Goal: Task Accomplishment & Management: Use online tool/utility

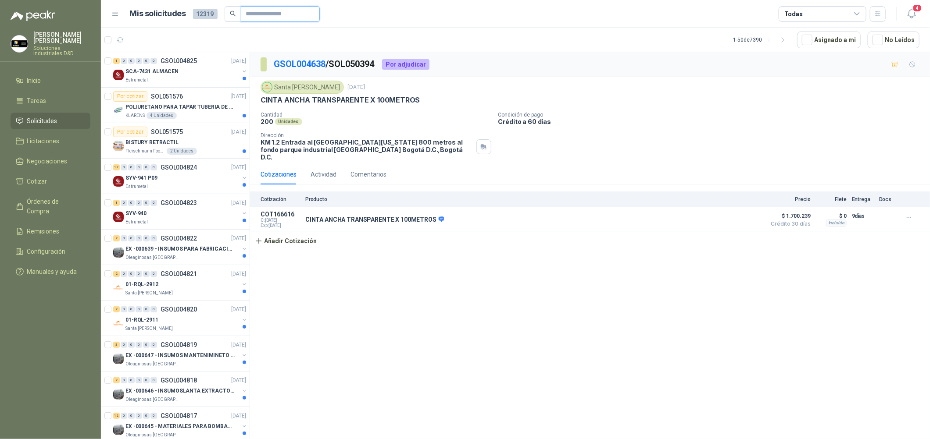
click at [266, 19] on input "text" at bounding box center [276, 14] width 61 height 15
type input "**********"
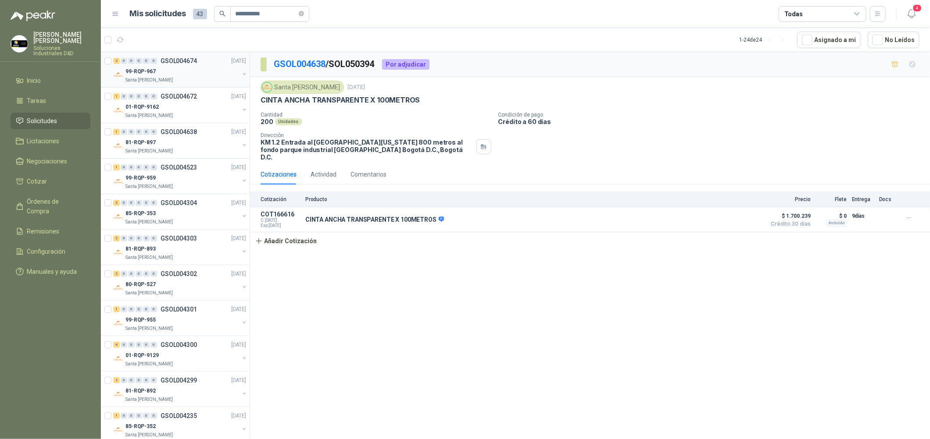
click at [188, 77] on div "Santa [PERSON_NAME]" at bounding box center [182, 80] width 114 height 7
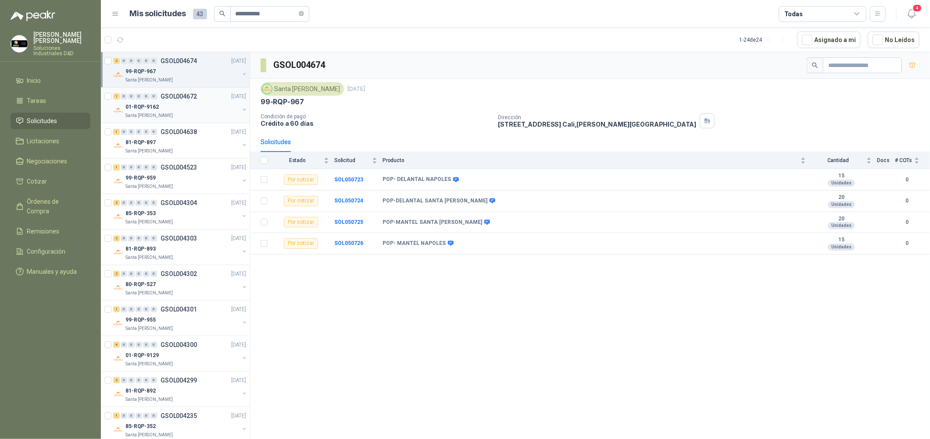
click at [192, 101] on div "1 0 0 0 0 0 GSOL004672 [DATE]" at bounding box center [180, 96] width 135 height 11
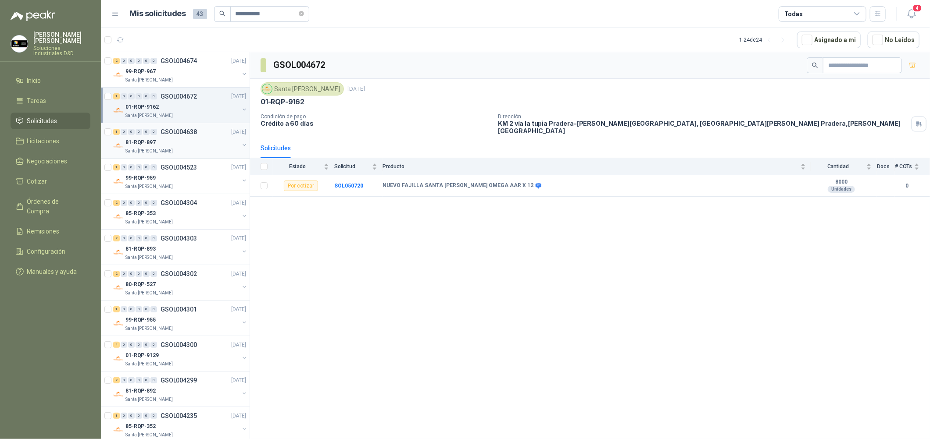
click at [192, 138] on div "81-RQP-897" at bounding box center [182, 142] width 114 height 11
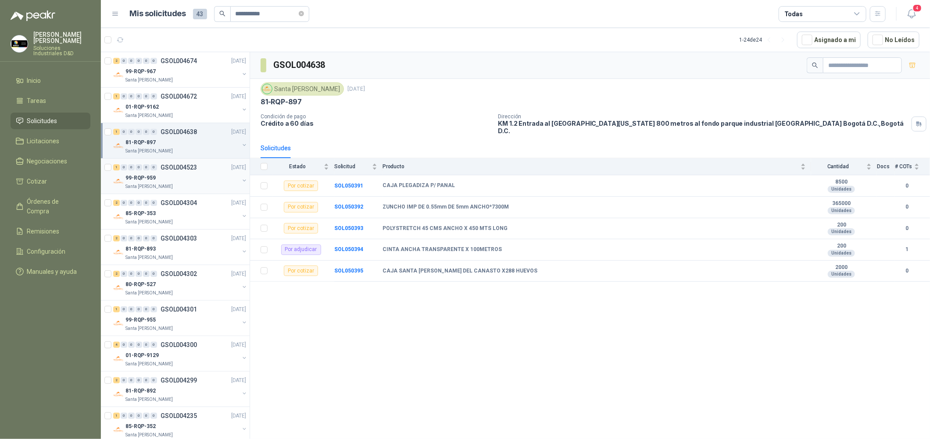
click at [191, 175] on div "99-RQP-959" at bounding box center [182, 178] width 114 height 11
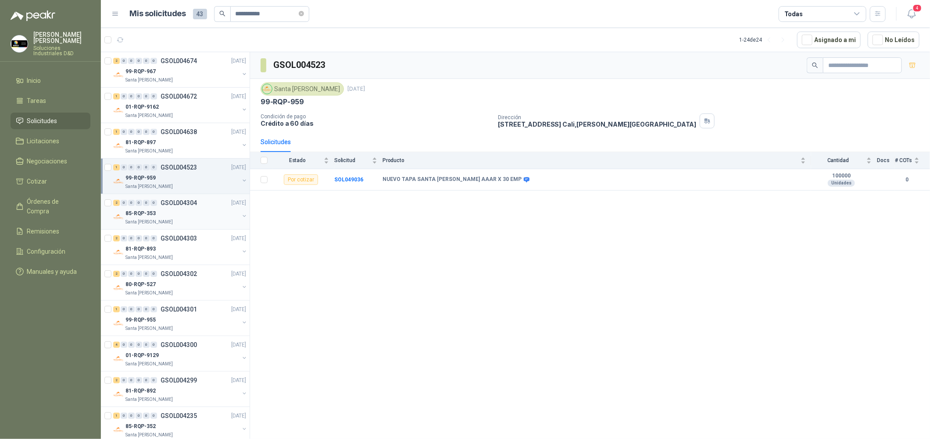
click at [199, 221] on div "Santa [PERSON_NAME]" at bounding box center [182, 222] width 114 height 7
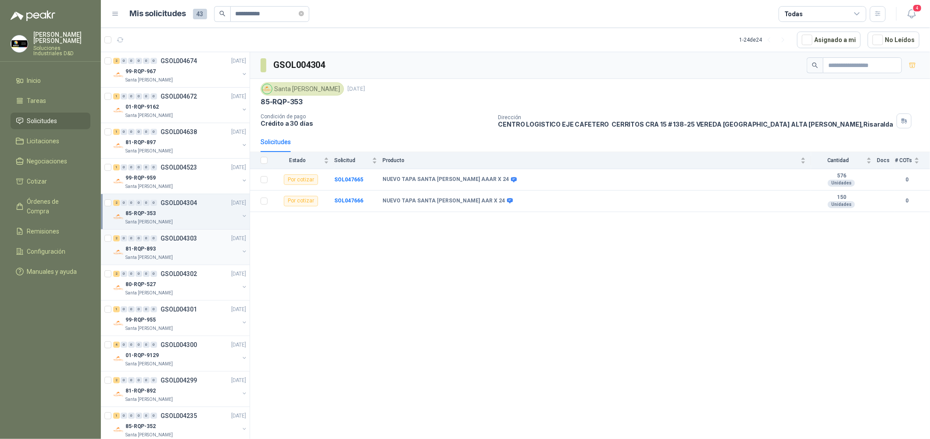
click at [199, 244] on div "81-RQP-893" at bounding box center [182, 249] width 114 height 11
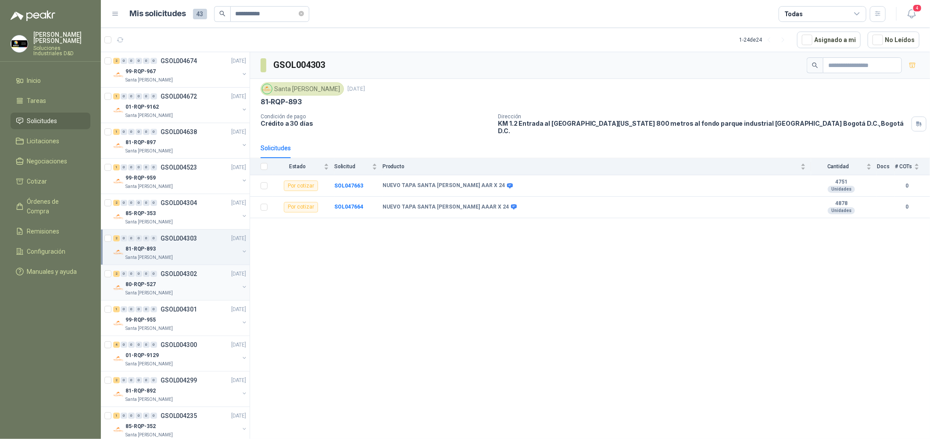
click at [197, 289] on div "80-RQP-527" at bounding box center [182, 284] width 114 height 11
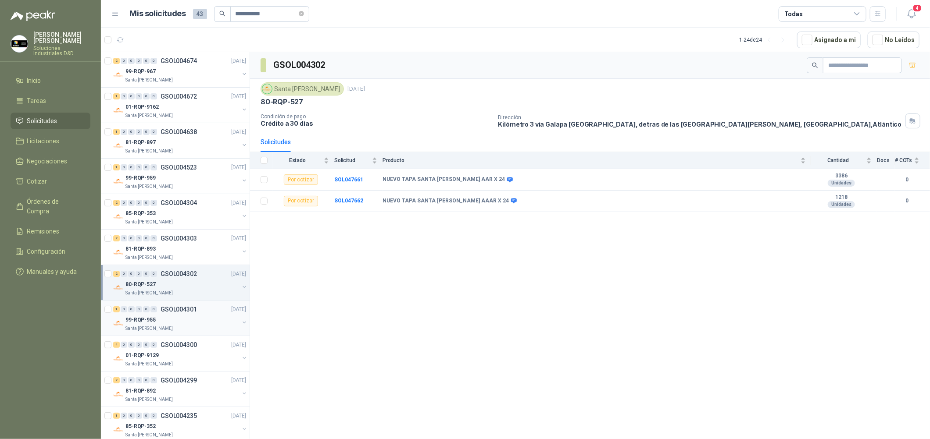
click at [199, 318] on div "99-RQP-955" at bounding box center [182, 320] width 114 height 11
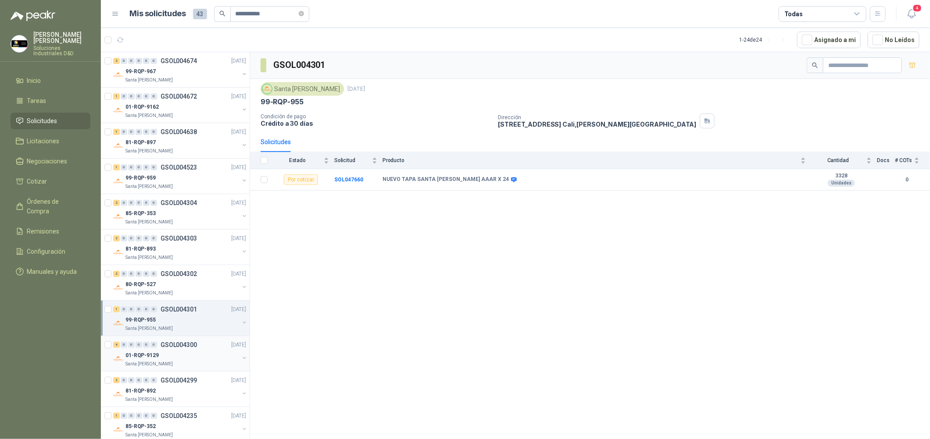
click at [193, 358] on div "01-RQP-9129" at bounding box center [182, 355] width 114 height 11
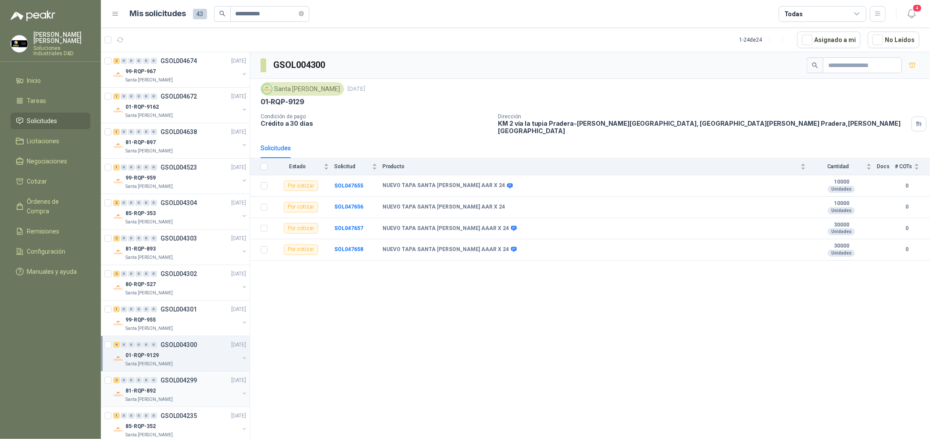
click at [196, 385] on div "2 0 0 0 0 0 GSOL004299 [DATE]" at bounding box center [180, 380] width 135 height 11
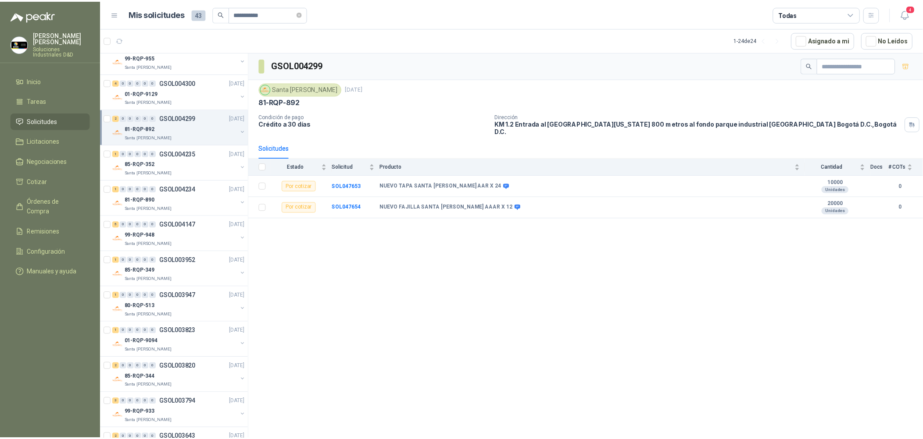
scroll to position [328, 0]
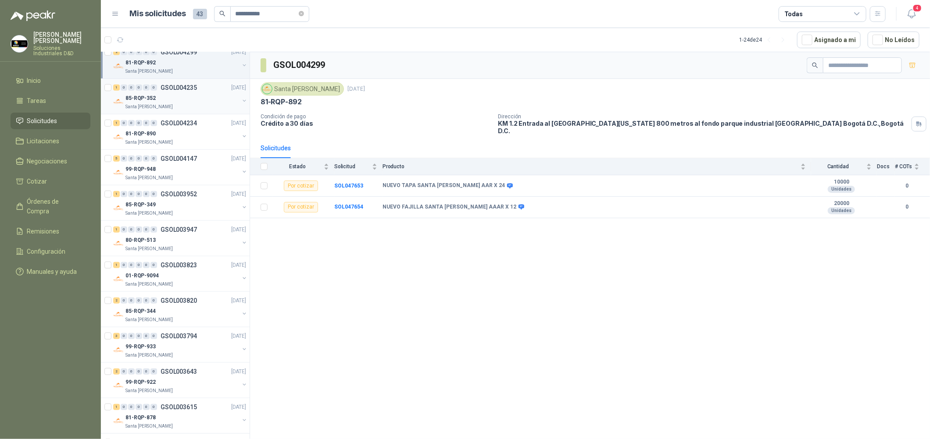
click at [206, 98] on div "85-RQP-352" at bounding box center [182, 98] width 114 height 11
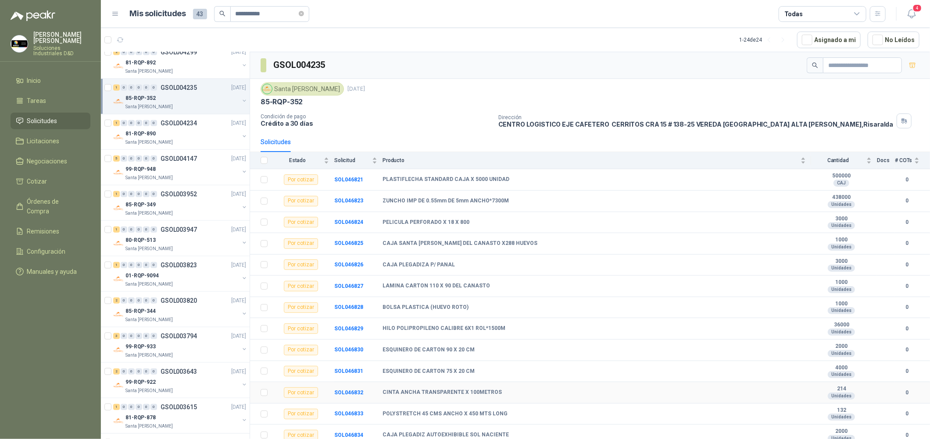
click at [814, 393] on b "214" at bounding box center [841, 389] width 61 height 7
click at [348, 395] on b "SOL046832" at bounding box center [348, 393] width 29 height 6
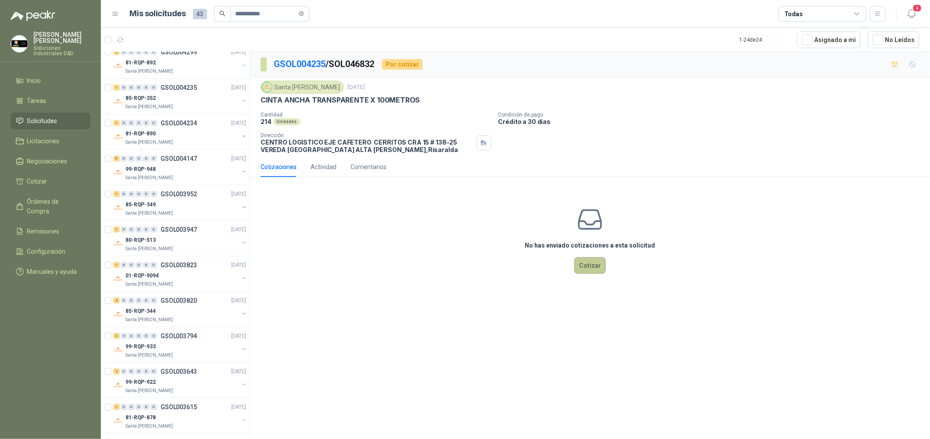
click at [591, 269] on button "Cotizar" at bounding box center [590, 265] width 32 height 17
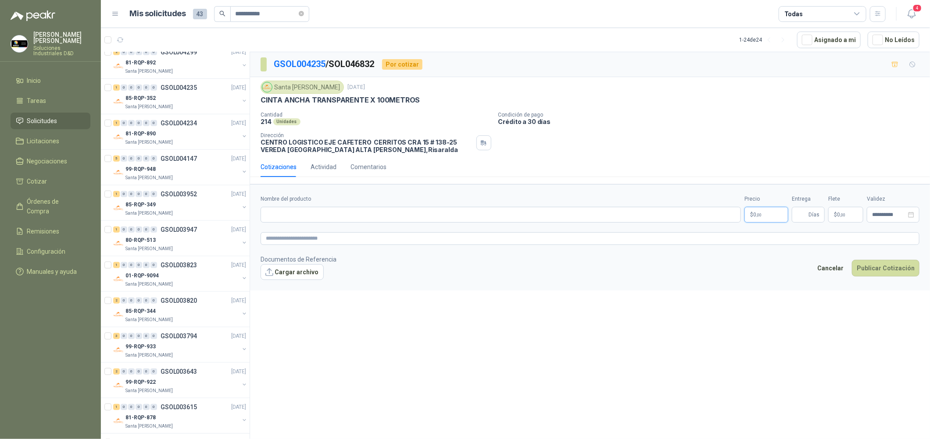
click at [766, 217] on body "**********" at bounding box center [465, 219] width 930 height 439
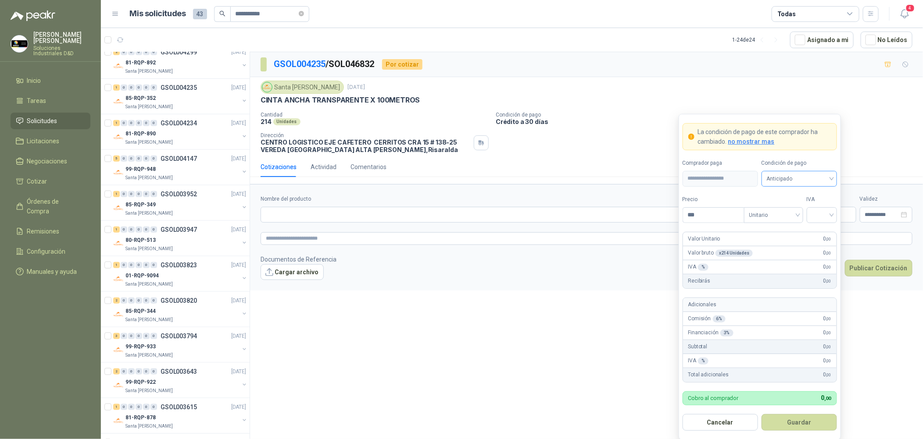
click at [822, 178] on span "Anticipado" at bounding box center [798, 178] width 65 height 13
drag, startPoint x: 812, startPoint y: 210, endPoint x: 789, endPoint y: 195, distance: 27.7
click at [812, 210] on div "Crédito a 30 días" at bounding box center [798, 212] width 61 height 10
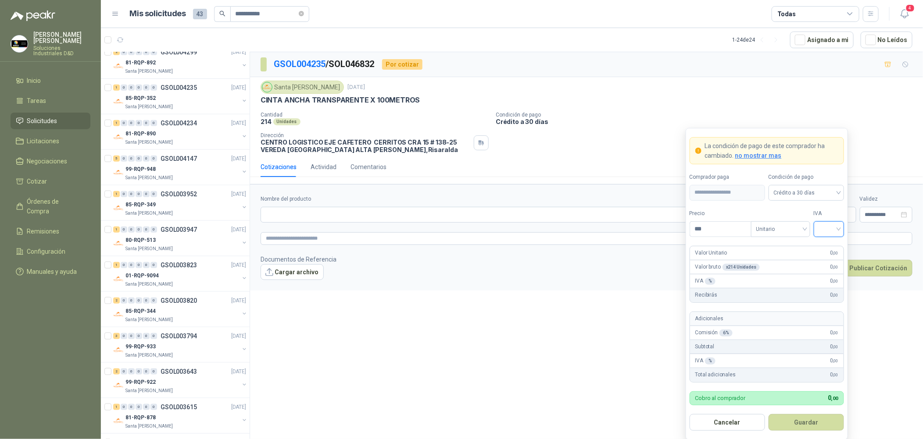
click at [832, 222] on input "search" at bounding box center [829, 228] width 20 height 13
click at [830, 246] on div "19%" at bounding box center [828, 248] width 16 height 10
click at [718, 225] on input "***" at bounding box center [720, 229] width 61 height 15
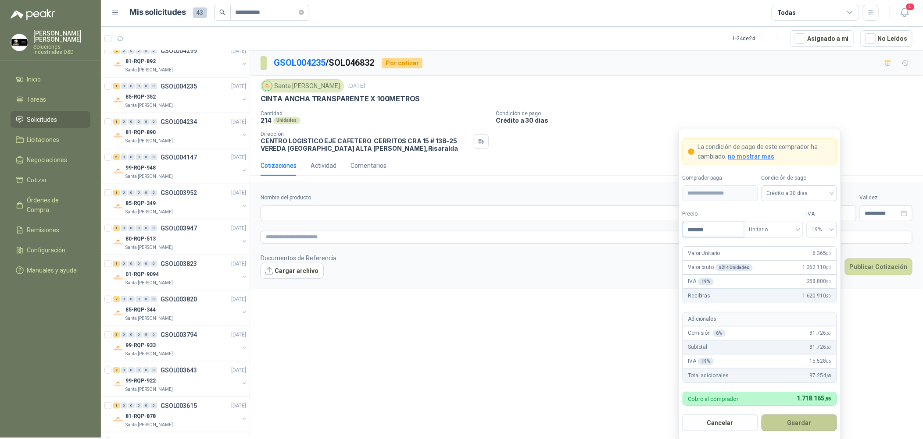
scroll to position [2, 0]
type input "*******"
click at [801, 421] on button "Guardar" at bounding box center [798, 422] width 75 height 17
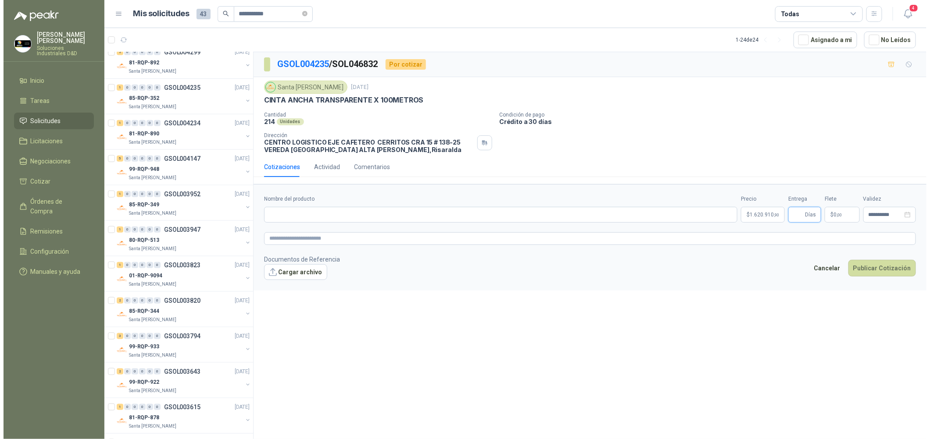
scroll to position [0, 0]
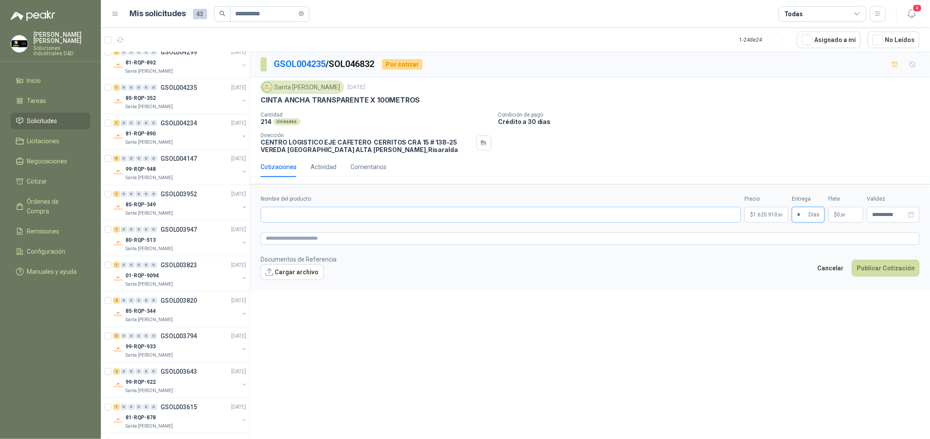
type input "*"
drag, startPoint x: 349, startPoint y: 218, endPoint x: 352, endPoint y: 214, distance: 5.0
click at [349, 218] on input "Nombre del producto" at bounding box center [500, 215] width 480 height 16
drag, startPoint x: 430, startPoint y: 97, endPoint x: 260, endPoint y: 105, distance: 169.8
click at [260, 105] on div "CINTA ANCHA TRANSPARENTE X 100METROS" at bounding box center [589, 100] width 659 height 9
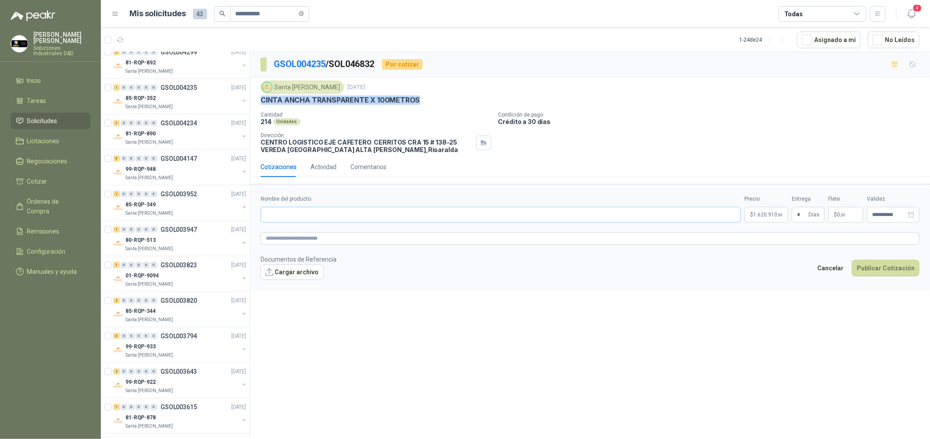
copy p "CINTA ANCHA TRANSPARENTE X 100METROS"
click at [350, 214] on input "Nombre del producto" at bounding box center [500, 215] width 480 height 16
paste input "**********"
type input "**********"
click at [450, 239] on textarea at bounding box center [589, 238] width 659 height 13
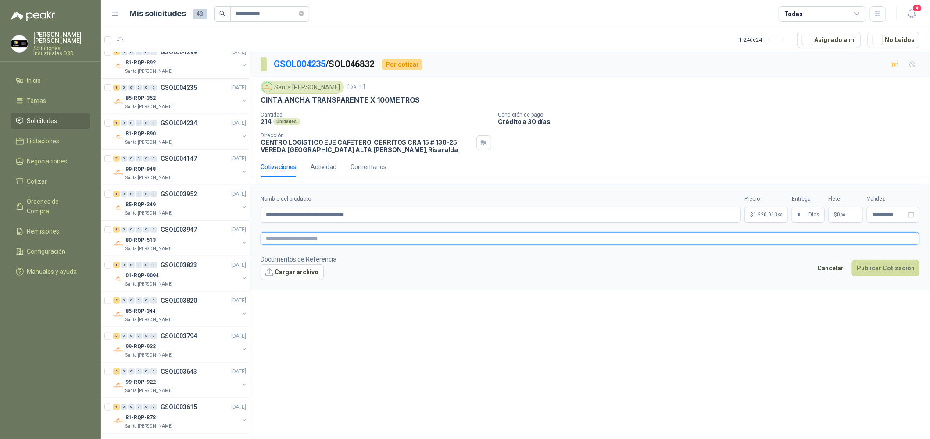
paste textarea "**********"
type textarea "**********"
click at [296, 273] on button "Cargar archivo" at bounding box center [291, 272] width 63 height 16
click at [901, 281] on button "Publicar Cotización" at bounding box center [885, 279] width 68 height 17
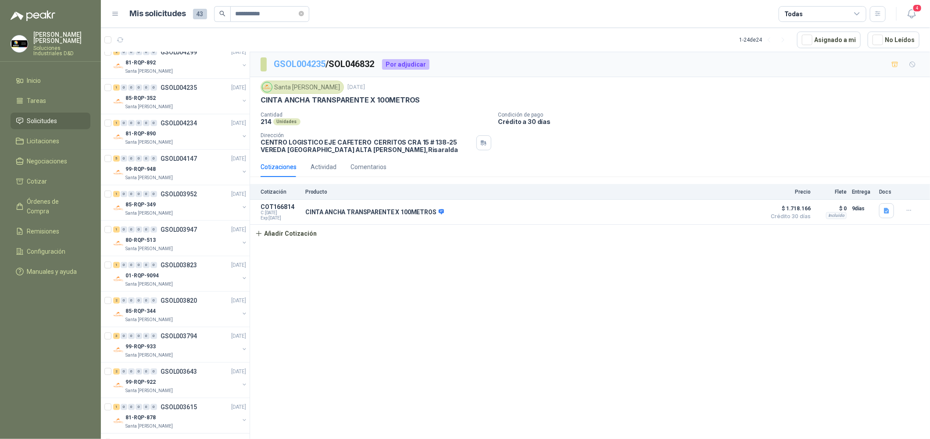
click at [295, 61] on link "GSOL004235" at bounding box center [300, 64] width 52 height 11
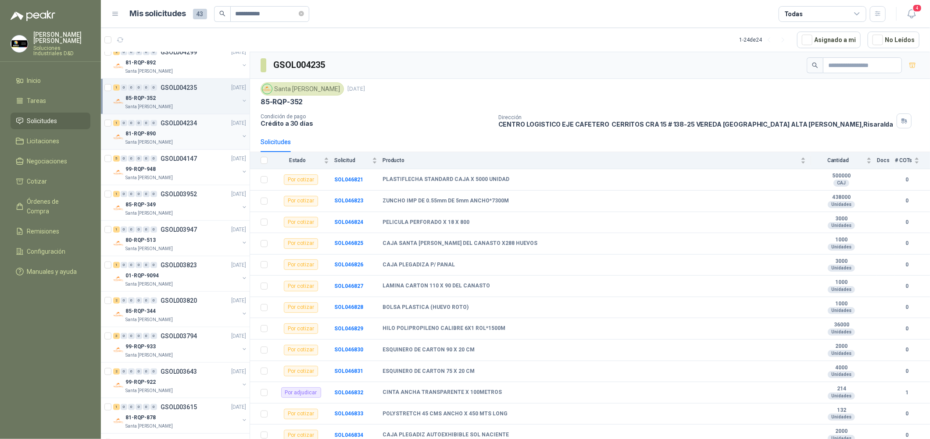
click at [157, 122] on div "1 0 0 0 0 0 GSOL004234" at bounding box center [155, 123] width 84 height 6
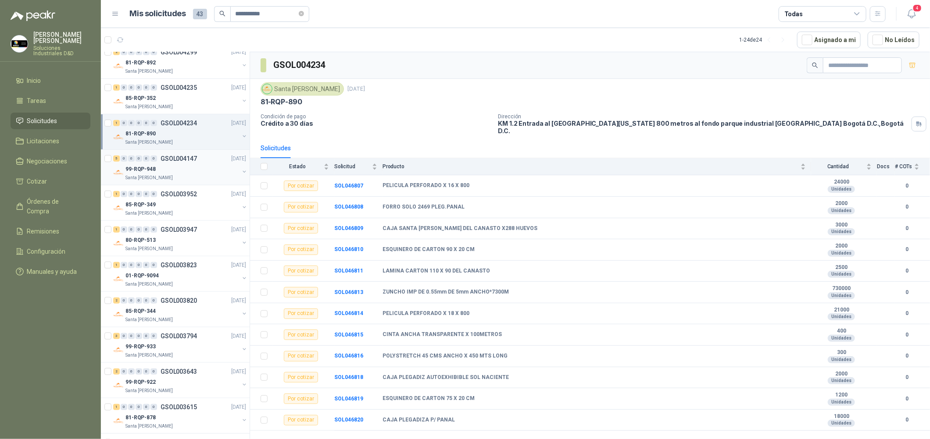
click at [182, 169] on div "99-RQP-948" at bounding box center [182, 169] width 114 height 11
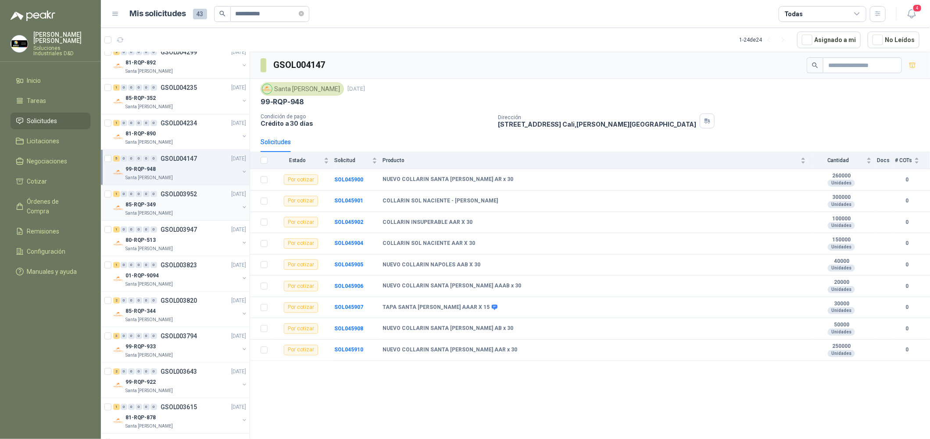
click at [195, 199] on div "85-RQP-349" at bounding box center [182, 204] width 114 height 11
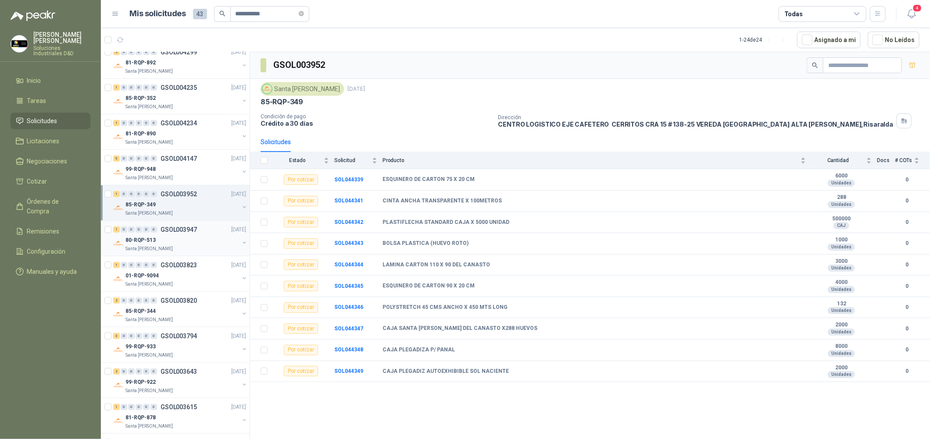
scroll to position [460, 0]
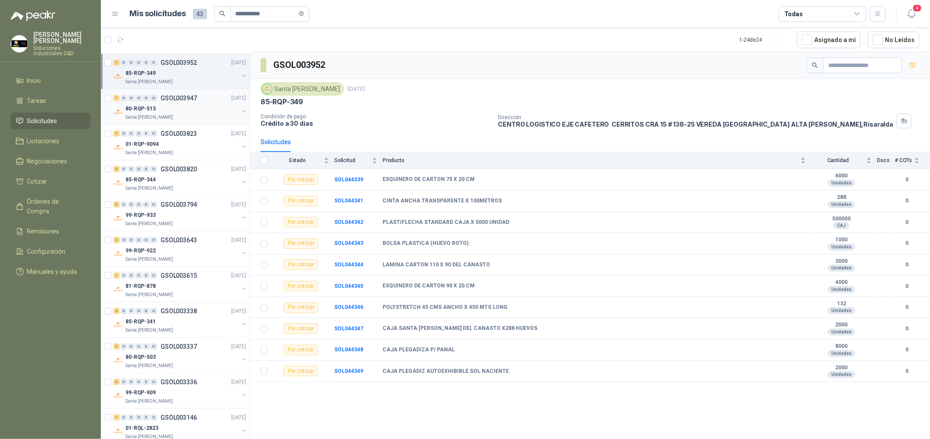
click at [196, 117] on div "Santa [PERSON_NAME]" at bounding box center [182, 117] width 114 height 7
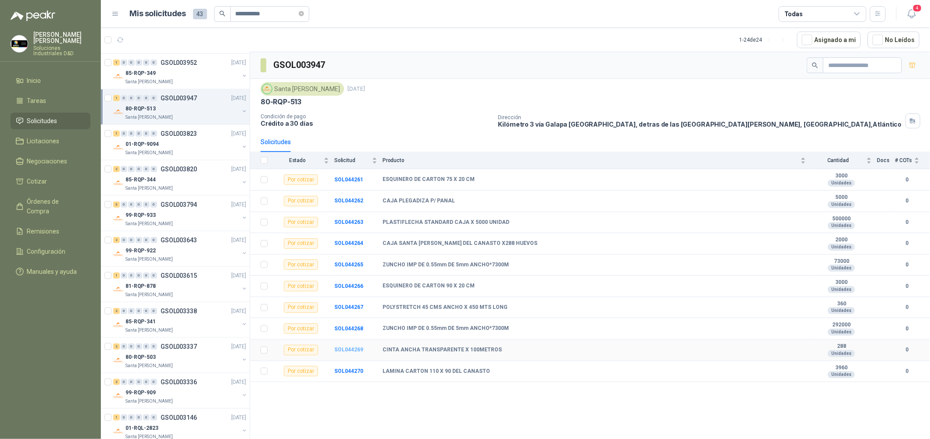
click at [354, 351] on b "SOL044269" at bounding box center [348, 350] width 29 height 6
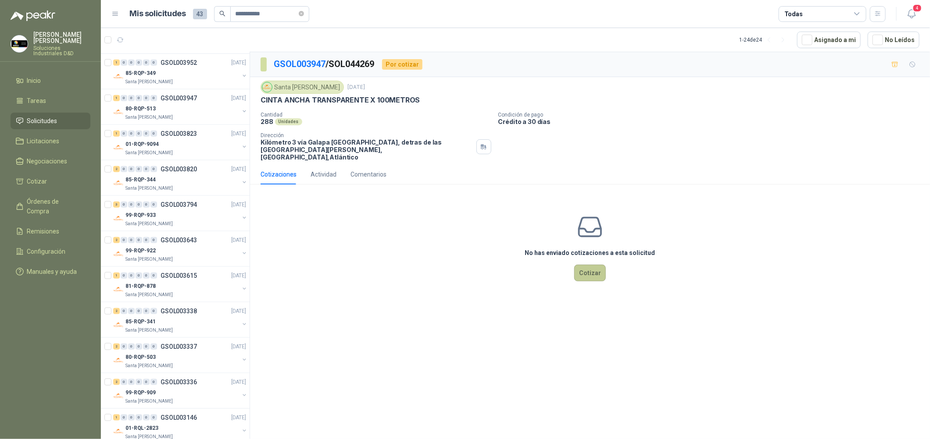
click at [586, 272] on button "Cotizar" at bounding box center [590, 273] width 32 height 17
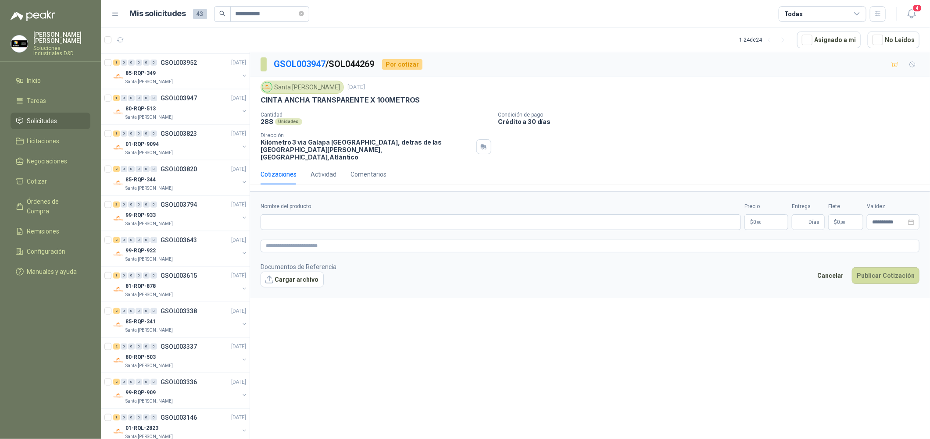
click at [755, 218] on body "**********" at bounding box center [465, 219] width 930 height 439
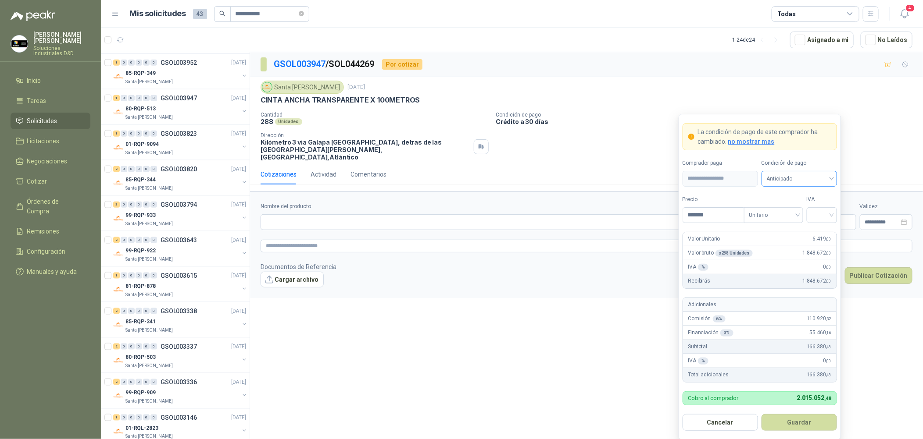
click at [808, 178] on span "Anticipado" at bounding box center [798, 178] width 65 height 13
type input "*******"
click at [805, 211] on div "Crédito a 30 días" at bounding box center [798, 212] width 61 height 10
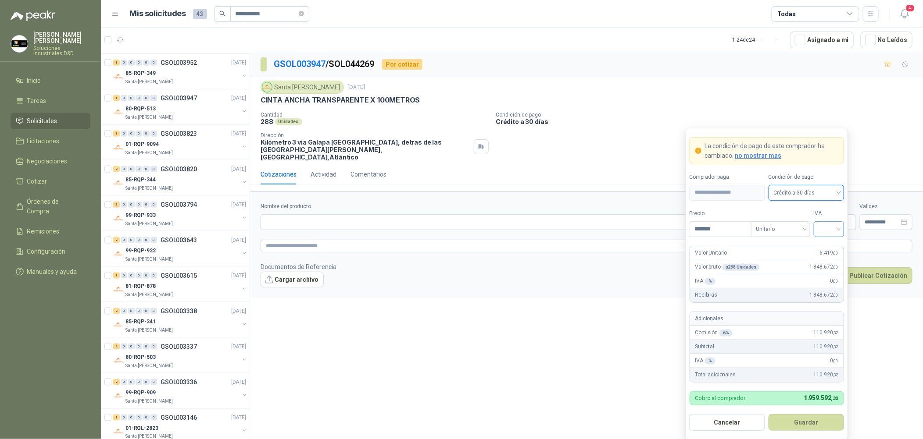
click at [823, 228] on input "search" at bounding box center [829, 228] width 20 height 13
click at [821, 253] on div "19%" at bounding box center [828, 248] width 27 height 14
click at [816, 421] on button "Guardar" at bounding box center [805, 422] width 75 height 17
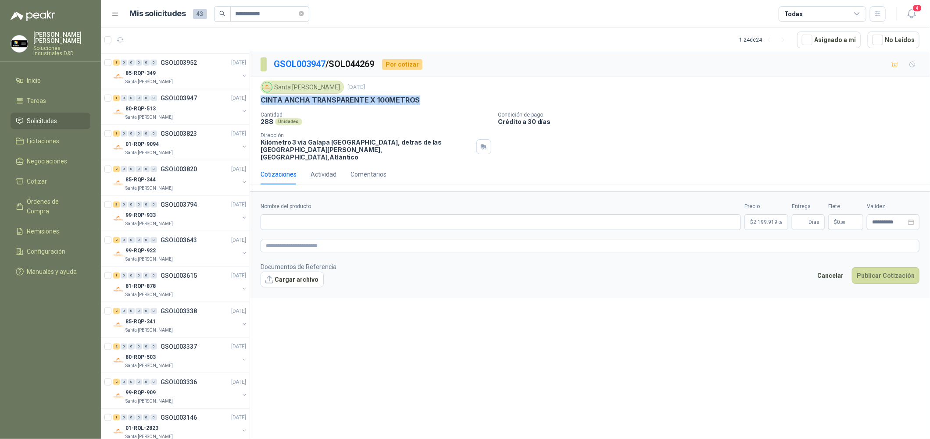
drag, startPoint x: 432, startPoint y: 102, endPoint x: 259, endPoint y: 100, distance: 173.2
click at [259, 100] on div "Santa [PERSON_NAME] [DATE] CINTA ANCHA TRANSPARENTE X 100METROS Cantidad 288 Un…" at bounding box center [590, 120] width 680 height 87
copy p "CINTA ANCHA TRANSPARENTE X 100METROS"
drag, startPoint x: 347, startPoint y: 214, endPoint x: 352, endPoint y: 219, distance: 7.1
click at [348, 214] on input "Nombre del producto" at bounding box center [500, 222] width 480 height 16
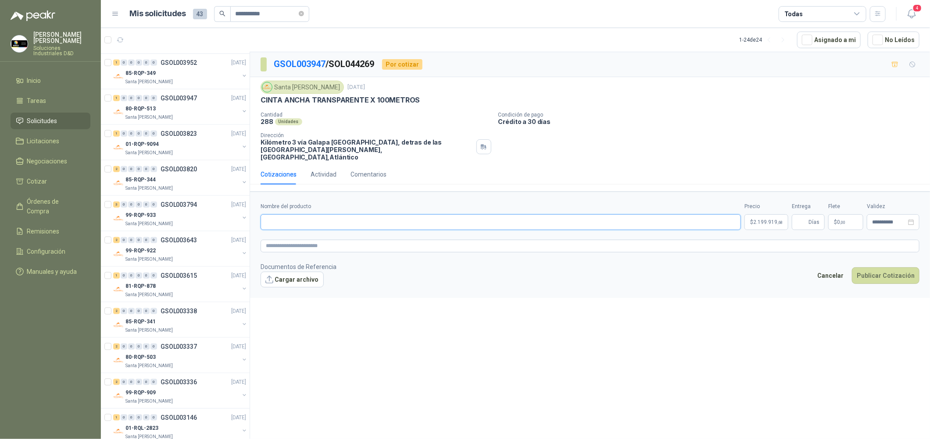
paste input "**********"
type input "**********"
click at [312, 240] on textarea at bounding box center [589, 246] width 659 height 13
paste textarea "**********"
type textarea "**********"
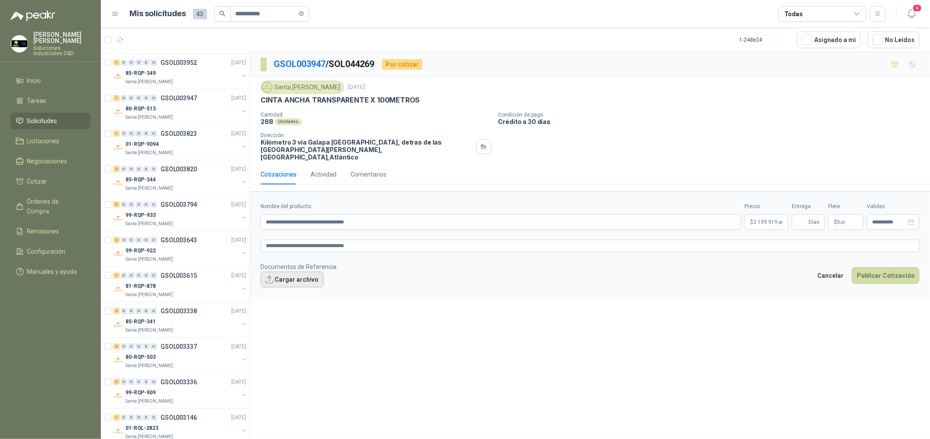
click at [302, 272] on button "Cargar archivo" at bounding box center [291, 280] width 63 height 16
click at [299, 272] on button "Cargar archivo" at bounding box center [291, 280] width 63 height 16
click at [797, 215] on input "Entrega" at bounding box center [802, 222] width 10 height 15
type input "*"
click at [872, 279] on button "Publicar Cotización" at bounding box center [885, 287] width 68 height 17
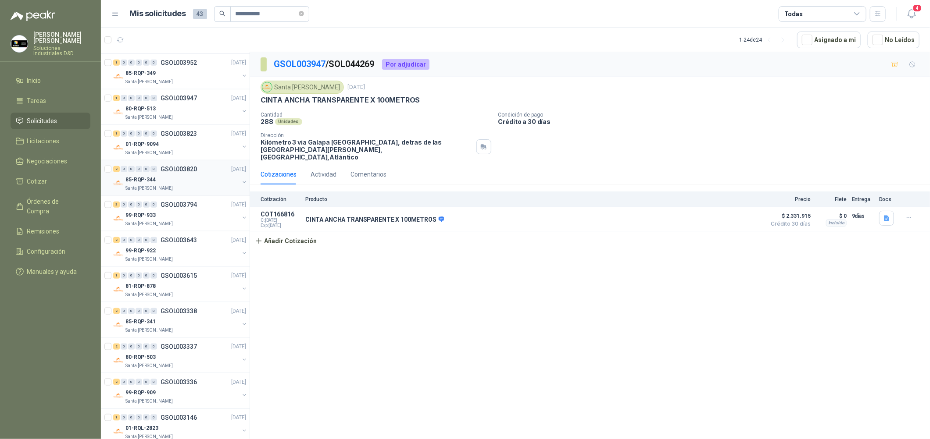
click at [192, 177] on div "85-RQP-344" at bounding box center [182, 180] width 114 height 11
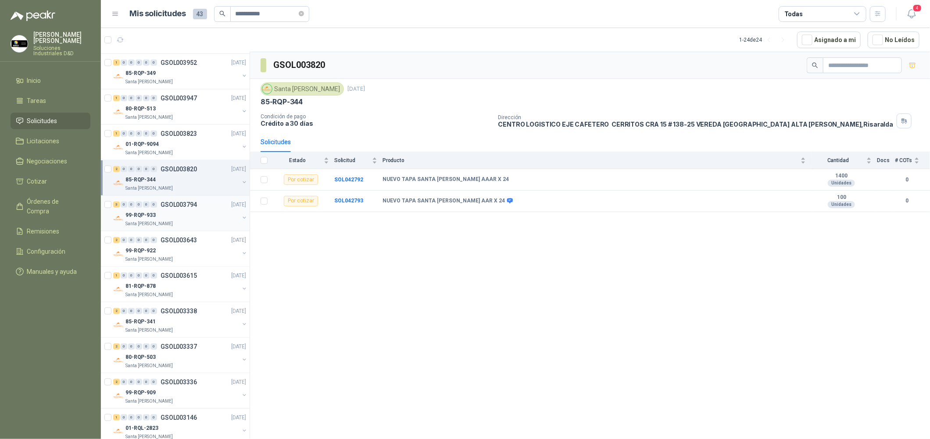
click at [189, 213] on div "99-RQP-933" at bounding box center [182, 215] width 114 height 11
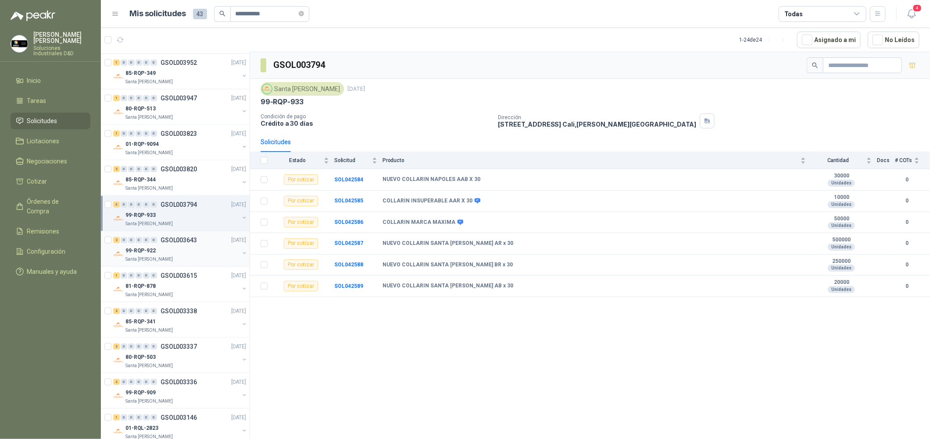
click at [194, 256] on div "Santa [PERSON_NAME]" at bounding box center [182, 259] width 114 height 7
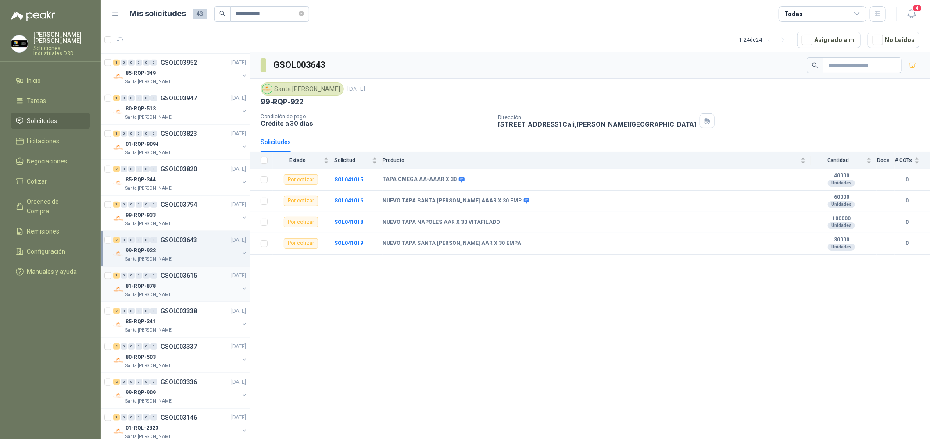
click at [209, 284] on div "81-RQP-878" at bounding box center [182, 286] width 114 height 11
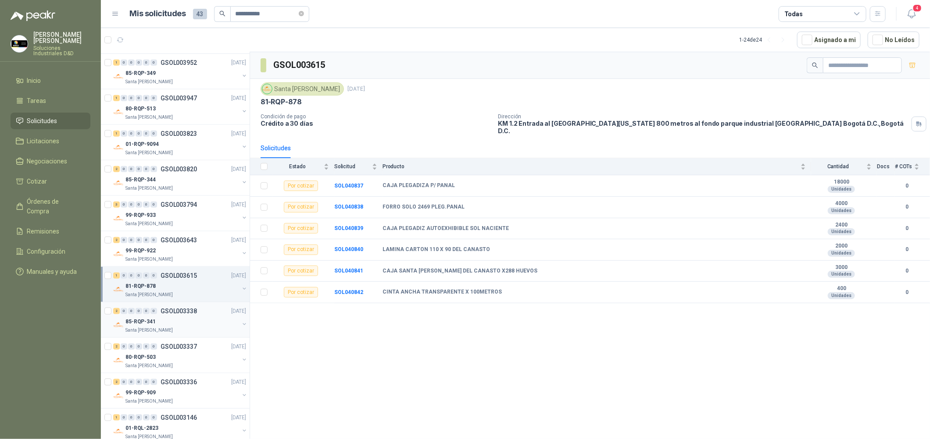
click at [210, 313] on div "2 0 0 0 0 0 GSOL003338 [DATE]" at bounding box center [180, 311] width 135 height 11
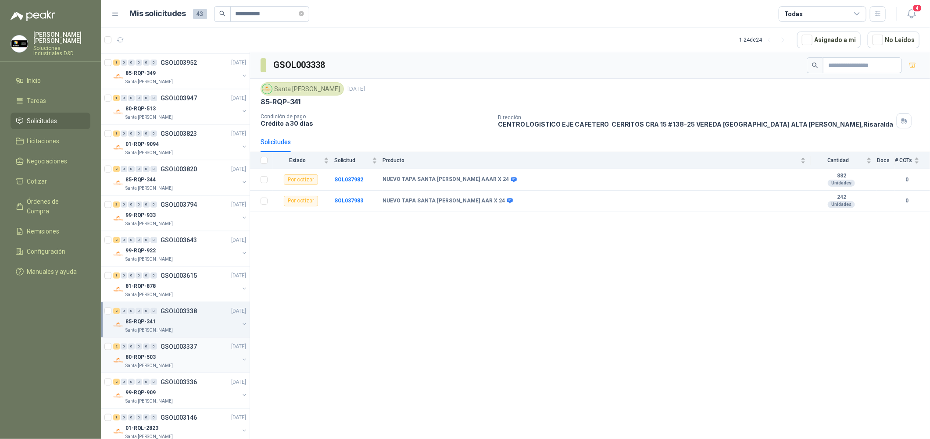
click at [190, 352] on link "2 0 0 0 0 0 GSOL003337 [DATE] 80-RQP-503 [GEOGRAPHIC_DATA][PERSON_NAME]" at bounding box center [180, 356] width 135 height 28
click at [195, 385] on p "GSOL003336" at bounding box center [178, 382] width 36 height 6
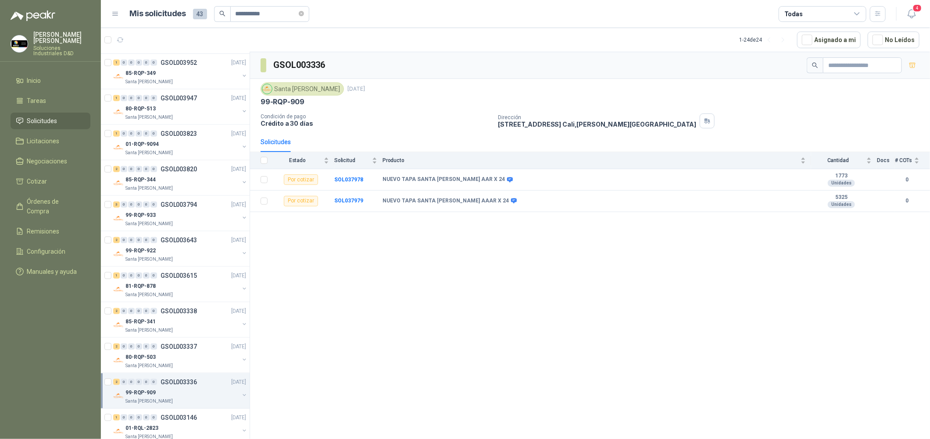
scroll to position [475, 0]
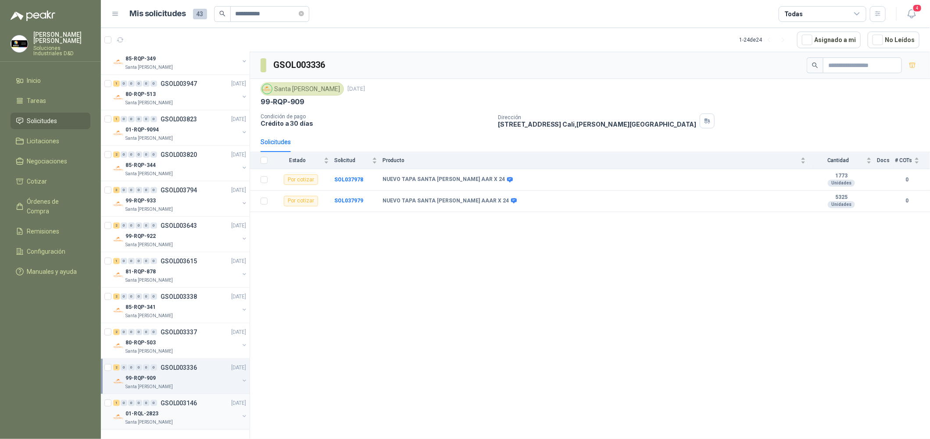
click at [188, 412] on div "01-RQL-2823" at bounding box center [182, 414] width 114 height 11
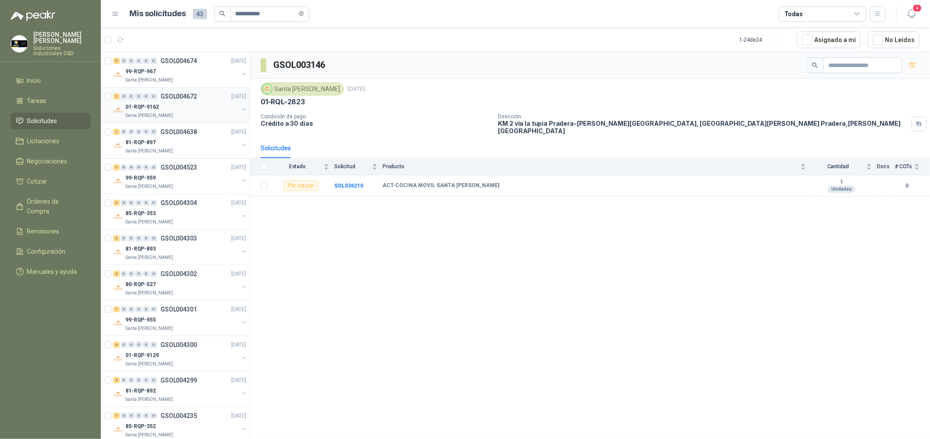
click at [180, 110] on div "01-RQP-9162" at bounding box center [182, 107] width 114 height 11
click at [189, 136] on div "1 0 0 0 0 0 GSOL004638 [DATE]" at bounding box center [180, 132] width 135 height 11
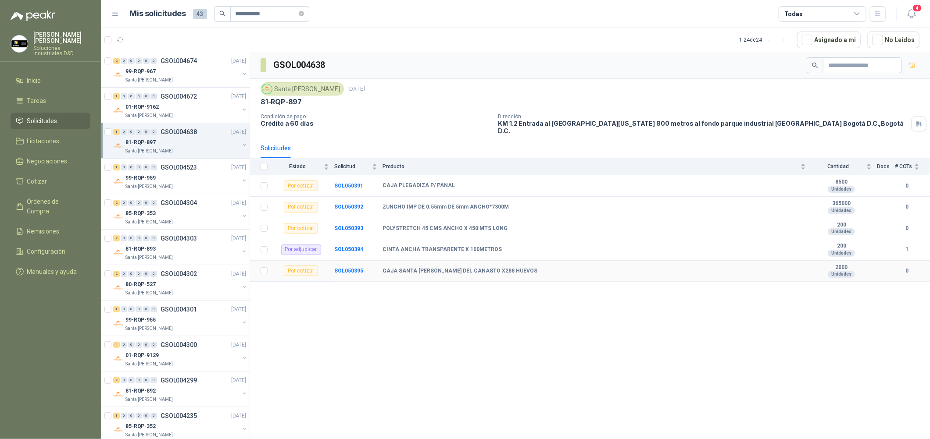
click at [398, 268] on b "CAJA SANTA [PERSON_NAME] DEL CANASTO X288 HUEVOS" at bounding box center [459, 271] width 155 height 7
drag, startPoint x: 382, startPoint y: 266, endPoint x: 505, endPoint y: 268, distance: 123.2
click at [505, 268] on tr "Por cotizar SOL050395 CAJA SANTA [PERSON_NAME] DEL CANASTO X288 HUEVOS 2000 Uni…" at bounding box center [590, 271] width 680 height 21
copy tr "CAJA SANTA [PERSON_NAME] DEL CANASTO X288 HUEVOS"
click at [175, 211] on div "85-RQP-353" at bounding box center [182, 213] width 114 height 11
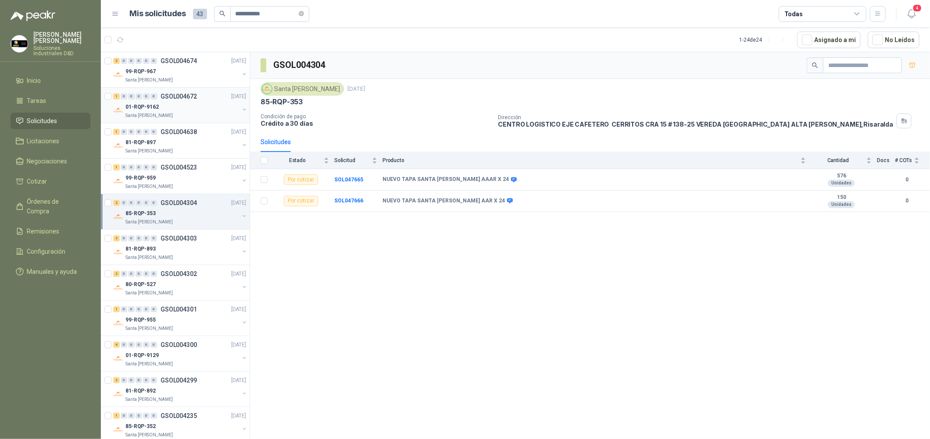
click at [207, 96] on div "1 0 0 0 0 0 GSOL004672 [DATE]" at bounding box center [180, 96] width 135 height 11
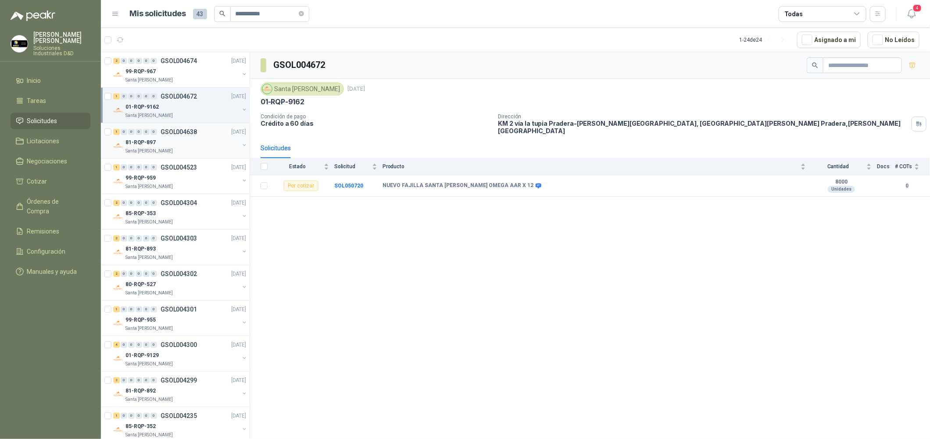
click at [206, 151] on div "Santa [PERSON_NAME]" at bounding box center [182, 151] width 114 height 7
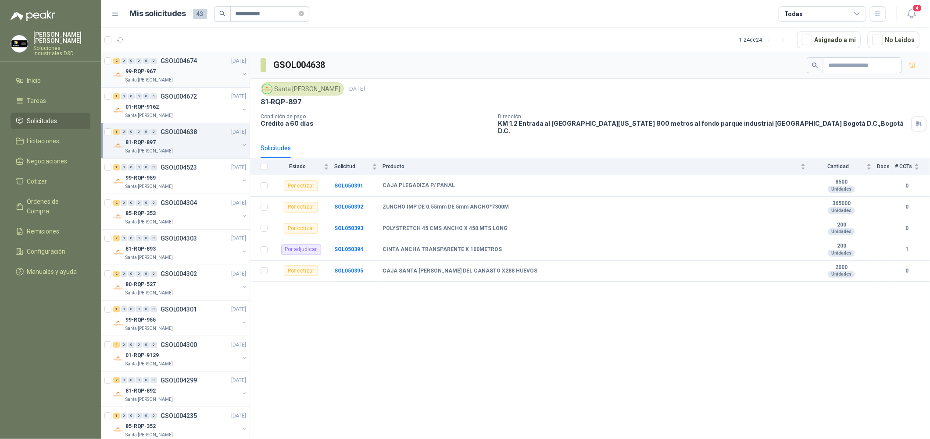
click at [191, 64] on p "GSOL004674" at bounding box center [178, 61] width 36 height 6
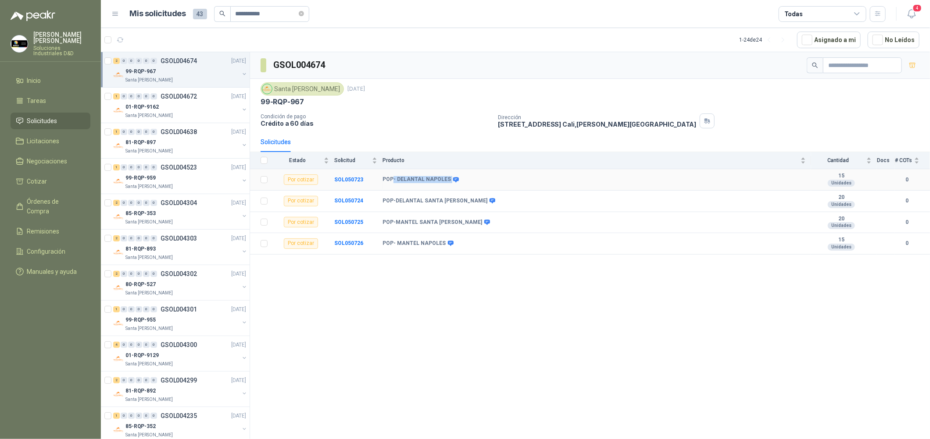
drag, startPoint x: 392, startPoint y: 178, endPoint x: 447, endPoint y: 181, distance: 54.4
click at [447, 181] on div "POP- DELANTAL NAPOLES" at bounding box center [419, 179] width 75 height 7
click at [411, 187] on td "POP- DELANTAL NAPOLES" at bounding box center [596, 179] width 428 height 21
click at [444, 181] on b "POP- DELANTAL NAPOLES" at bounding box center [416, 179] width 68 height 7
drag, startPoint x: 445, startPoint y: 181, endPoint x: 394, endPoint y: 182, distance: 51.3
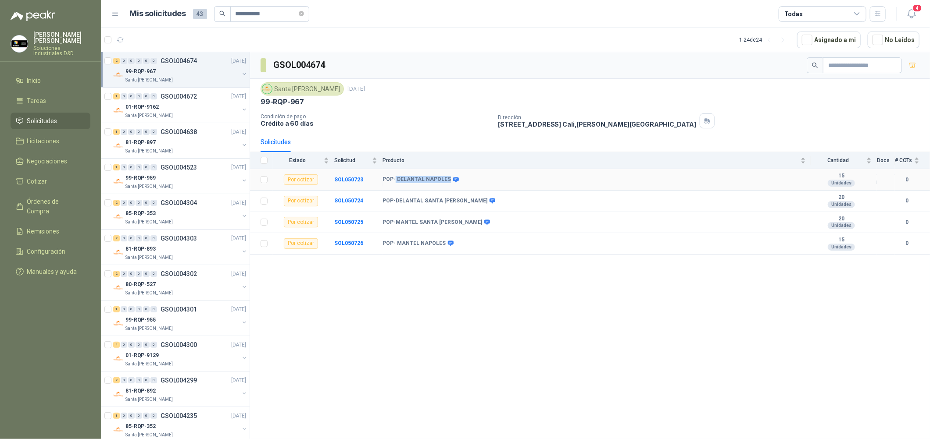
click at [394, 182] on b "POP- DELANTAL NAPOLES" at bounding box center [416, 179] width 68 height 7
copy b "DELANTAL NAPOLES"
click at [189, 111] on div "01-RQP-9162" at bounding box center [182, 107] width 114 height 11
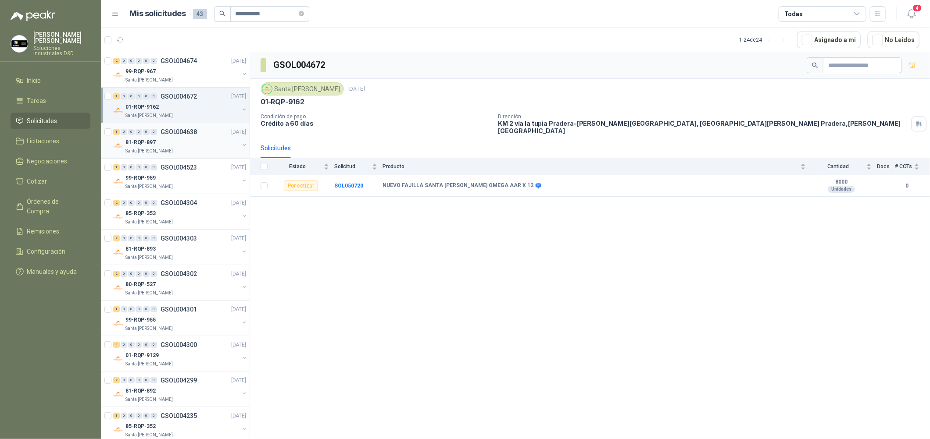
click at [197, 139] on div "81-RQP-897" at bounding box center [182, 142] width 114 height 11
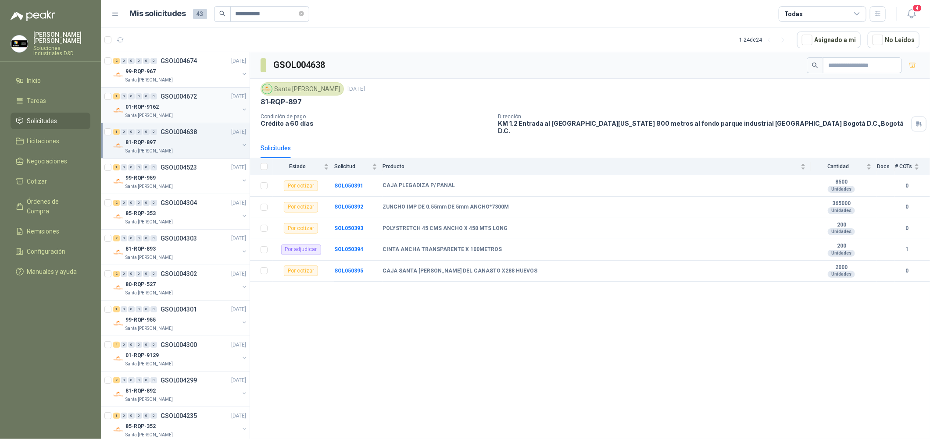
click at [196, 104] on div "01-RQP-9162" at bounding box center [182, 107] width 114 height 11
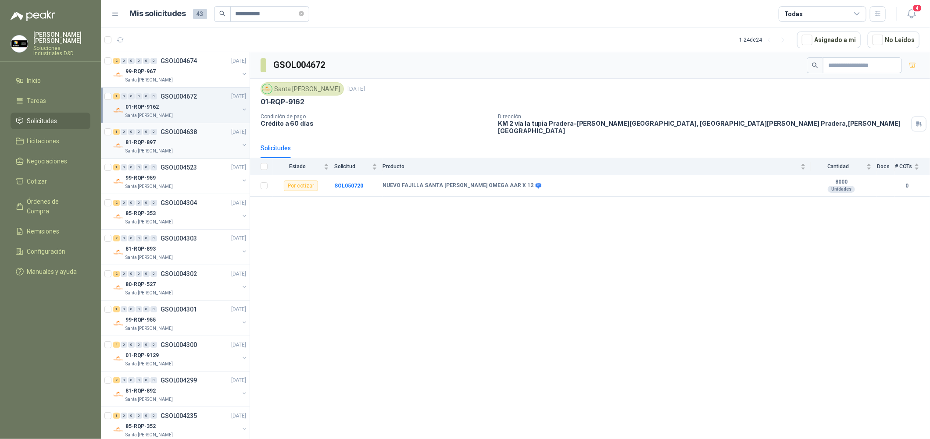
click at [190, 146] on div "81-RQP-897" at bounding box center [182, 142] width 114 height 11
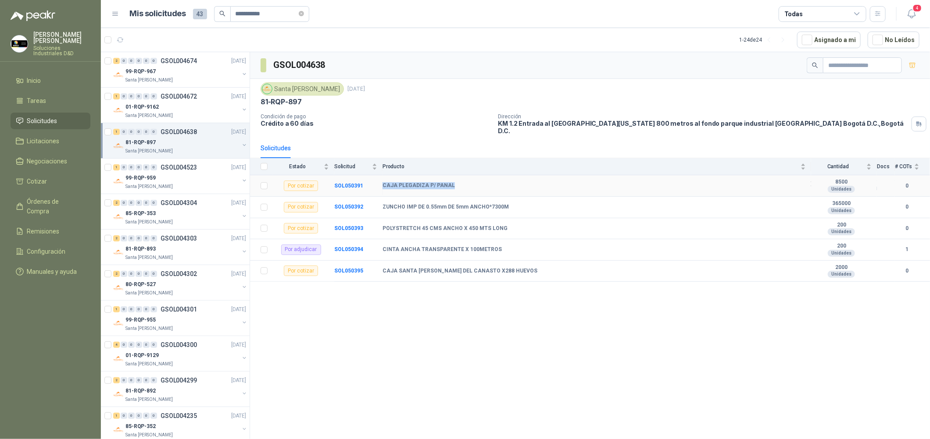
drag, startPoint x: 452, startPoint y: 182, endPoint x: 381, endPoint y: 182, distance: 70.6
click at [381, 182] on tr "Por cotizar SOL050391 CAJA PLEGADIZA P/ PANAL 8500 Unidades 0" at bounding box center [590, 185] width 680 height 21
copy tr "CAJA PLEGADIZA P/ PANAL"
